Goal: Information Seeking & Learning: Check status

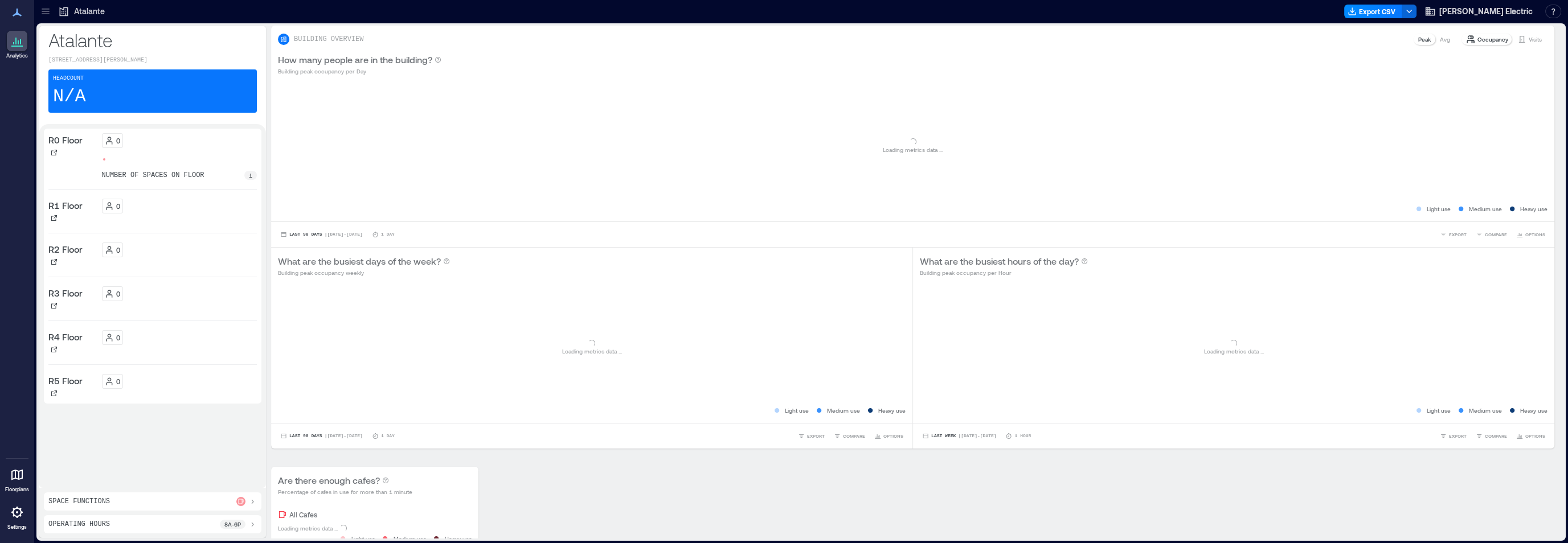
click at [51, 11] on icon at bounding box center [45, 11] width 11 height 11
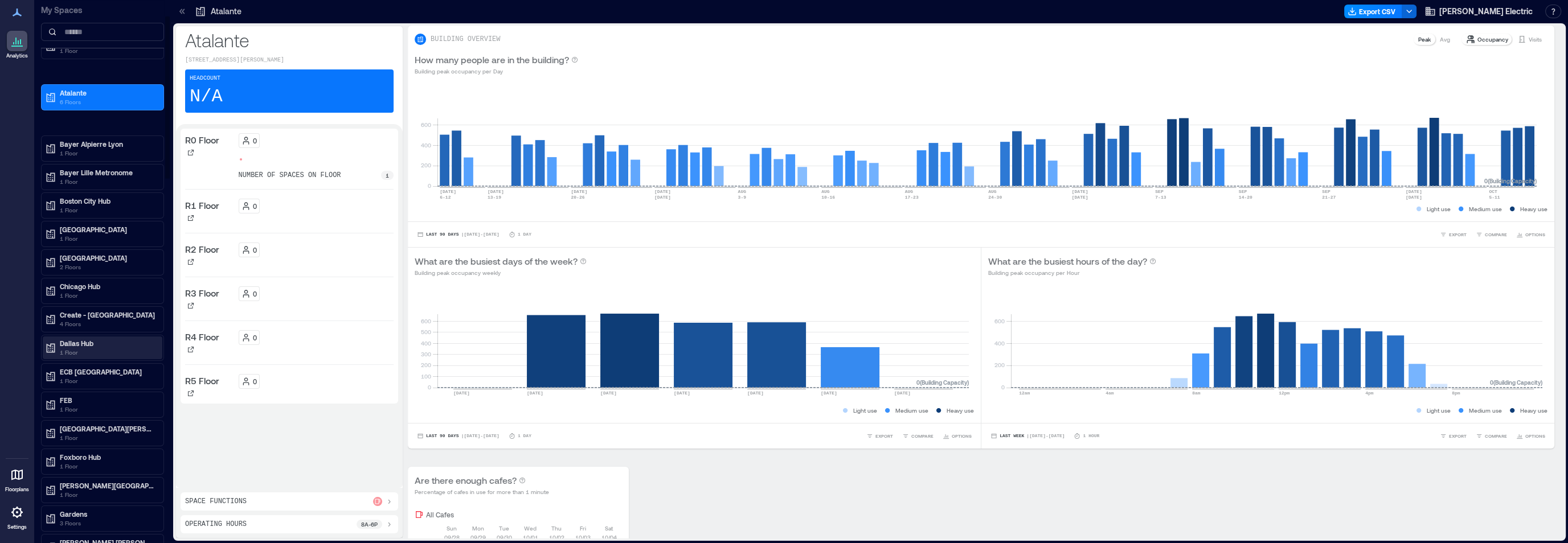
scroll to position [55, 0]
click at [75, 338] on p "Dallas Hub" at bounding box center [108, 339] width 96 height 9
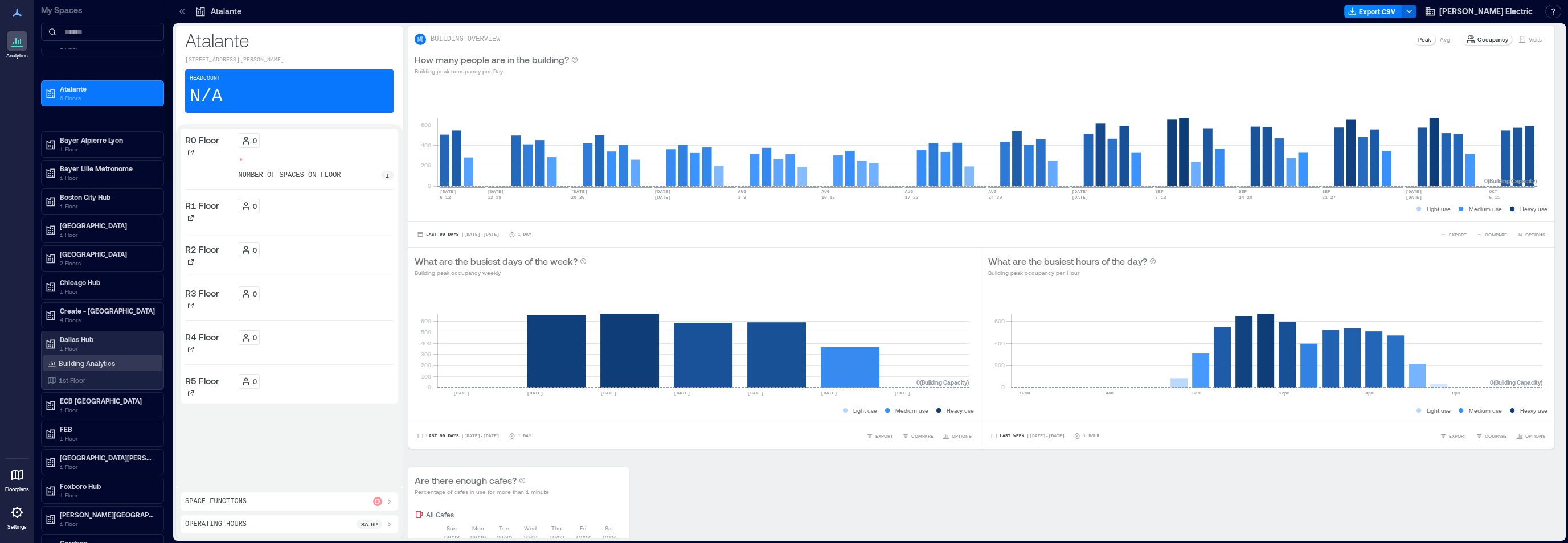
click at [101, 360] on p "Building Analytics" at bounding box center [87, 363] width 57 height 9
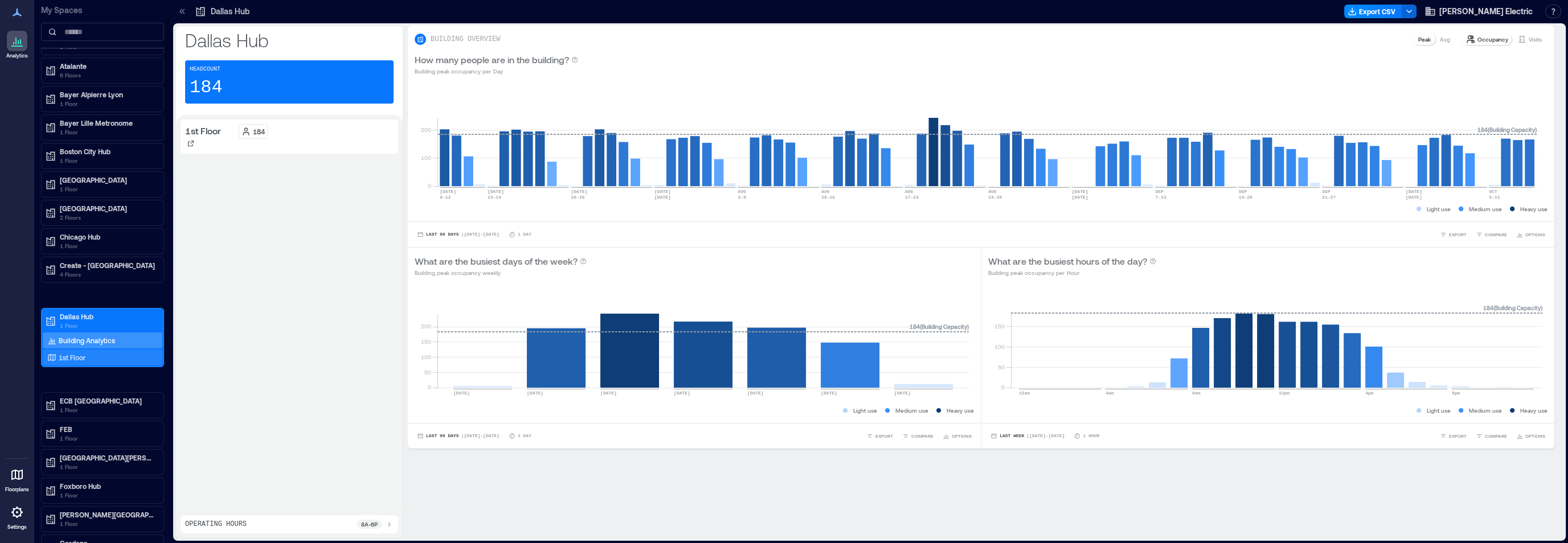
click at [69, 355] on p "1st Floor" at bounding box center [72, 357] width 27 height 9
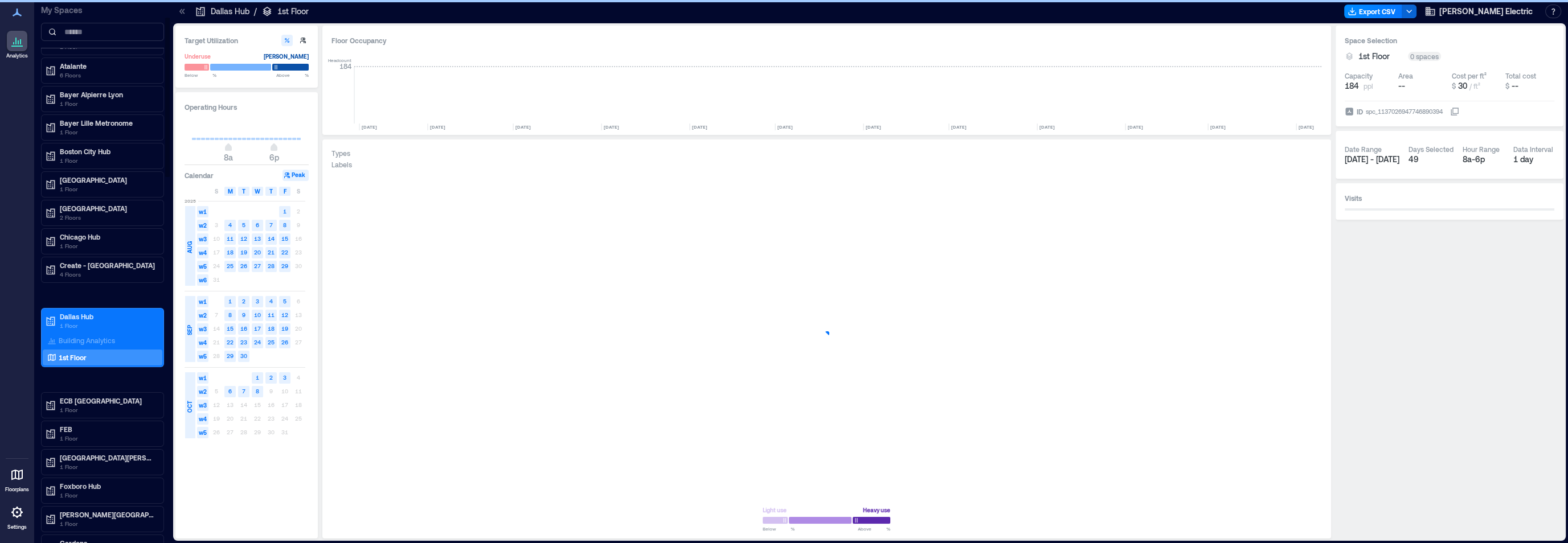
scroll to position [0, 1560]
click at [1309, 484] on icon "button" at bounding box center [1306, 480] width 14 height 14
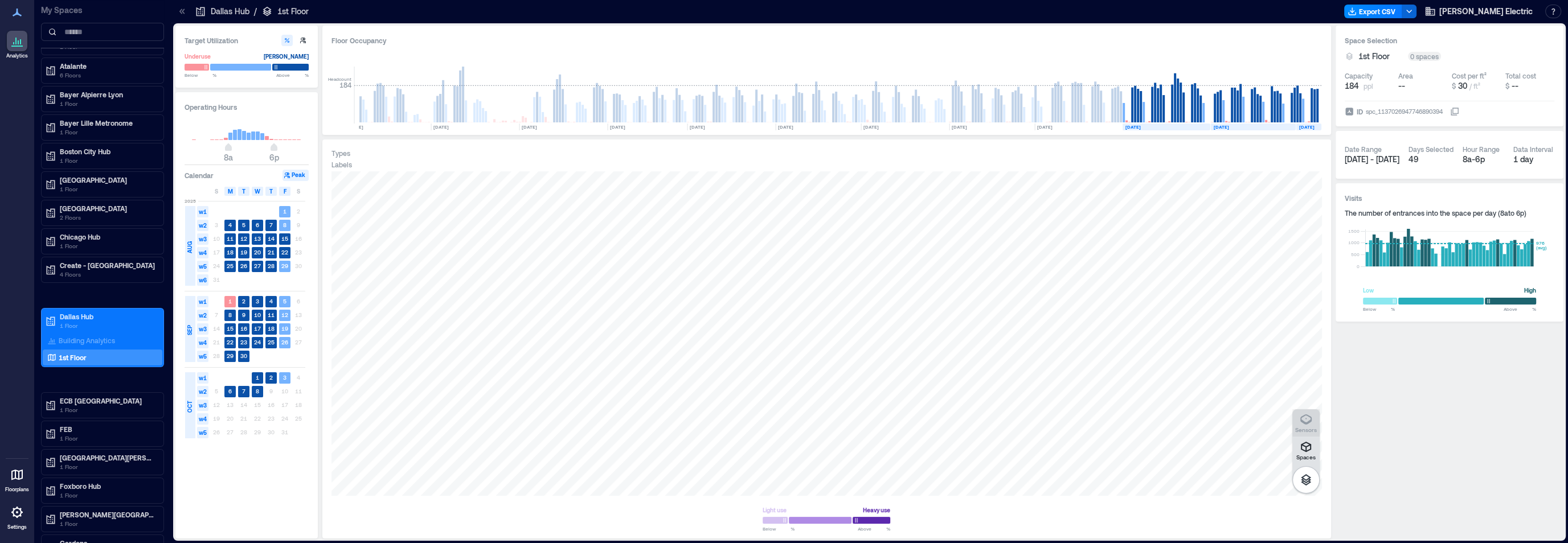
click at [1305, 424] on icon "button" at bounding box center [1306, 420] width 14 height 14
